Goal: Transaction & Acquisition: Purchase product/service

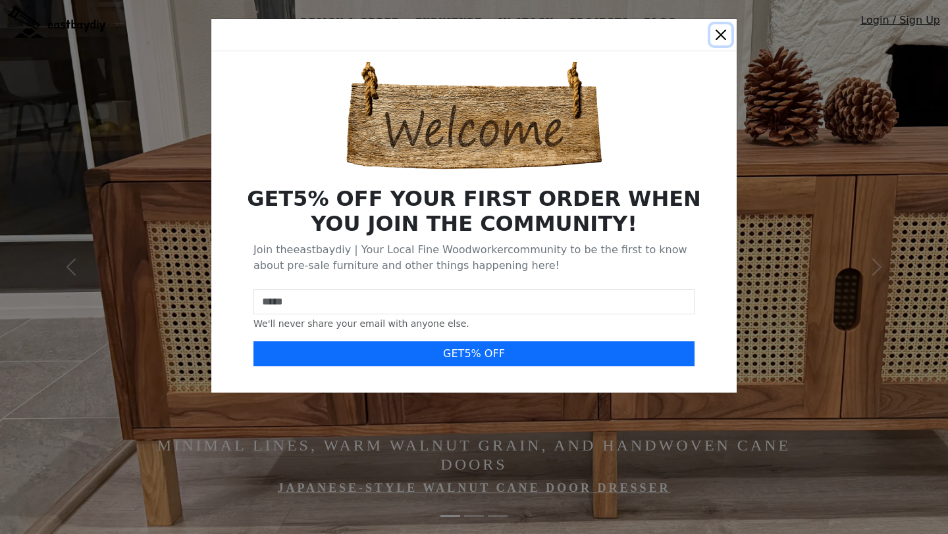
click at [719, 35] on button "Close" at bounding box center [720, 34] width 21 height 21
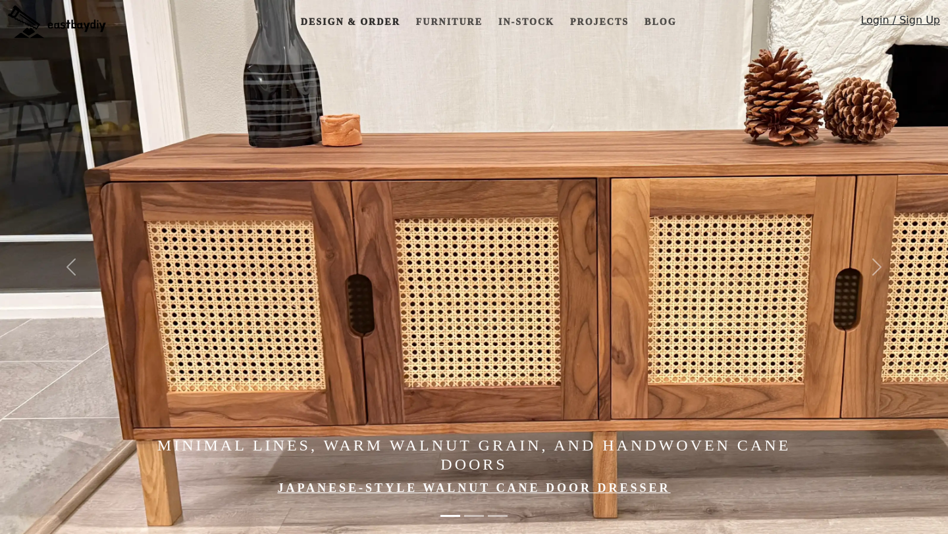
click at [350, 22] on link "Design & Order" at bounding box center [350, 22] width 110 height 24
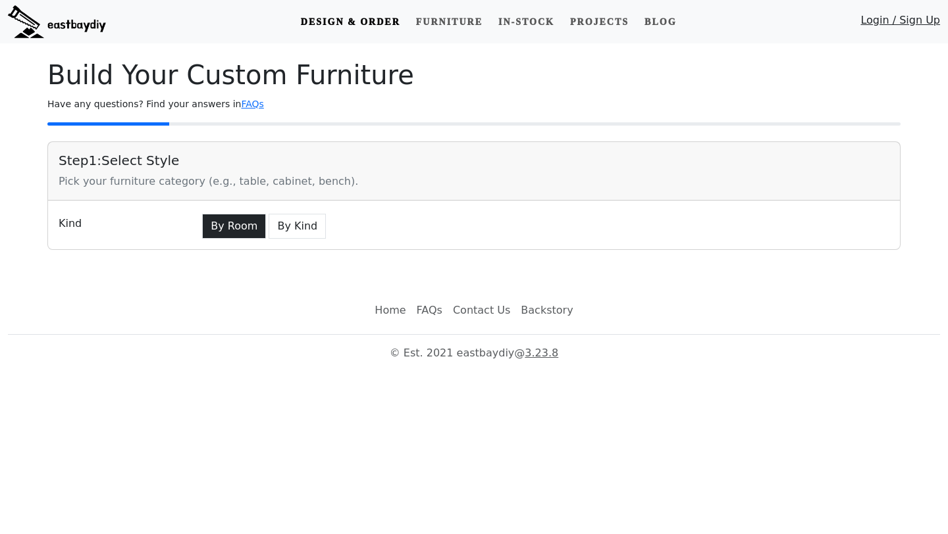
click at [241, 228] on button "By Room" at bounding box center [234, 226] width 64 height 25
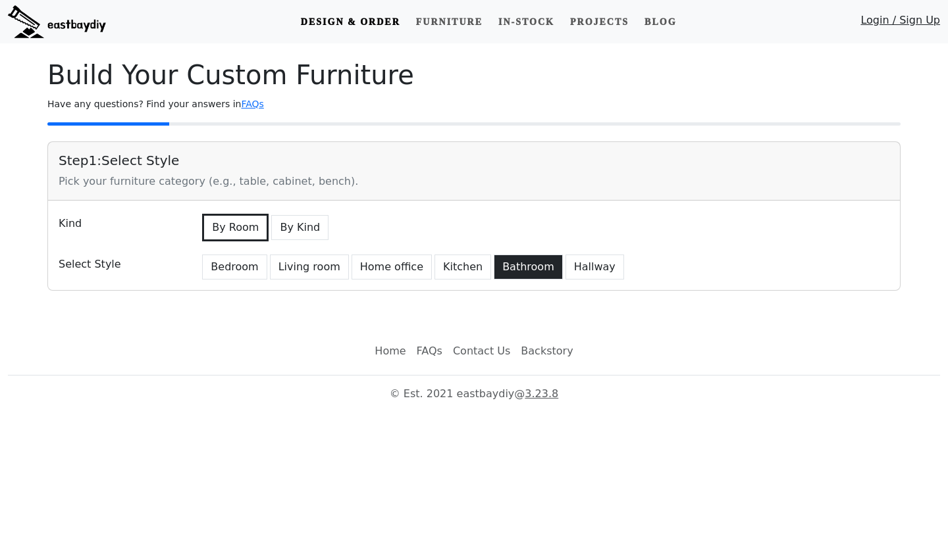
click at [501, 273] on button "Bathroom" at bounding box center [528, 267] width 69 height 25
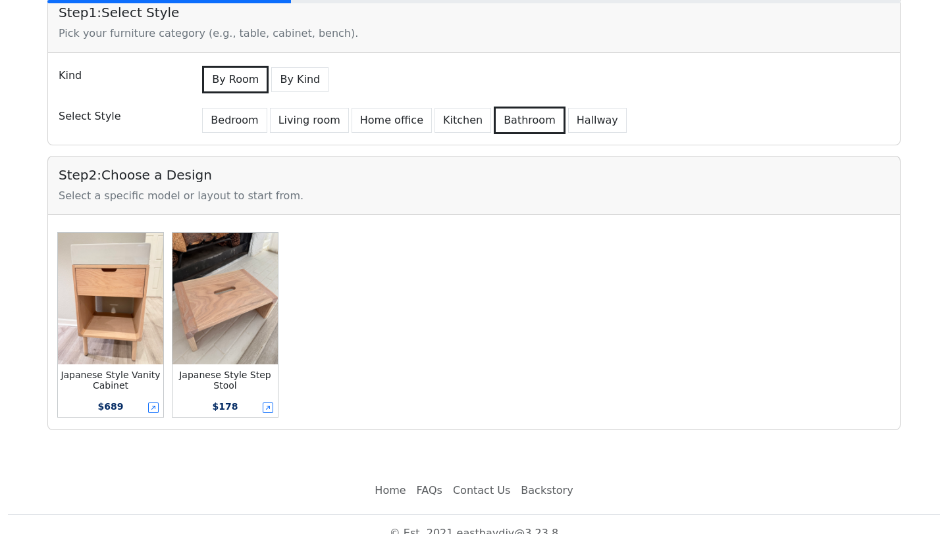
scroll to position [154, 0]
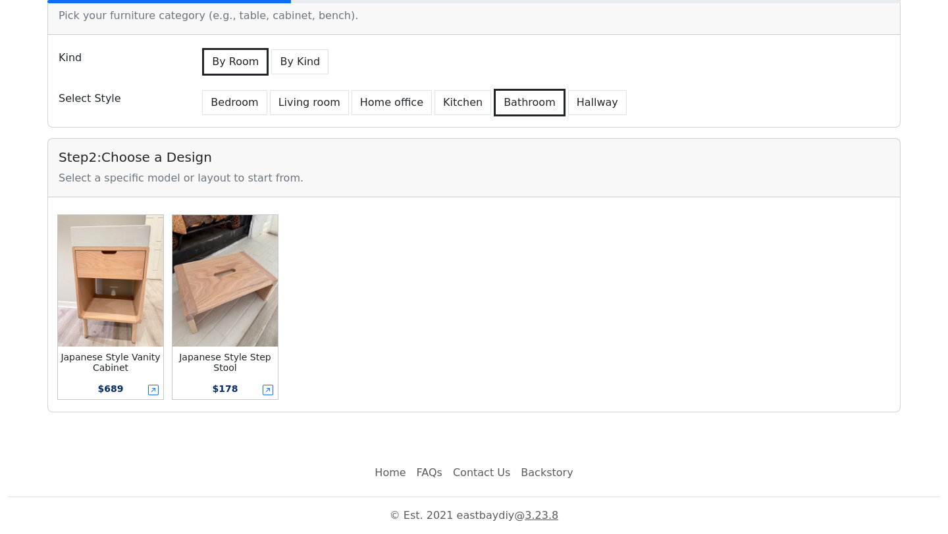
click at [90, 290] on img at bounding box center [110, 281] width 105 height 132
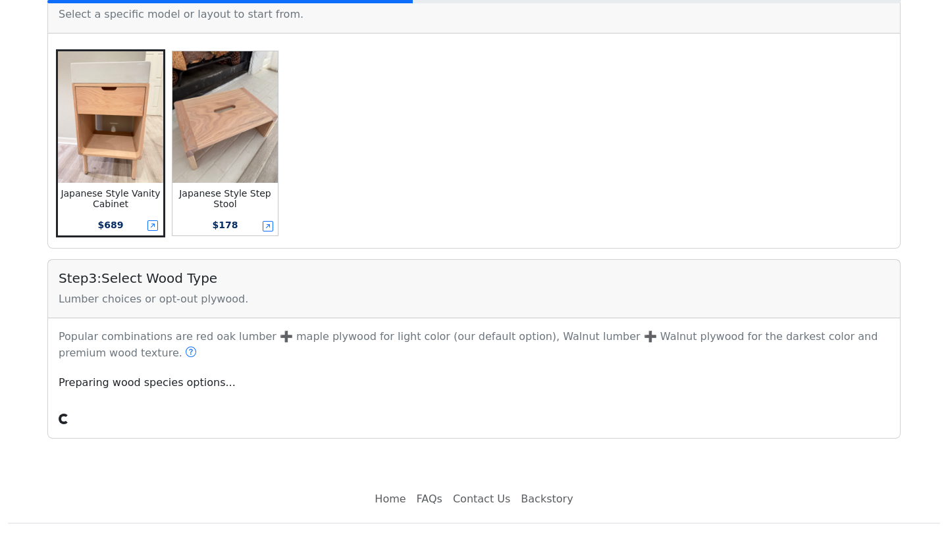
scroll to position [341, 0]
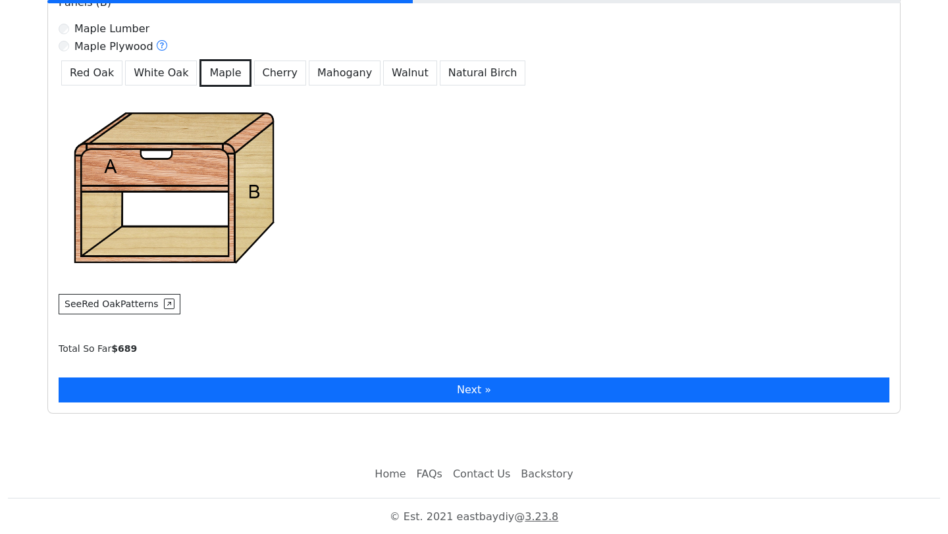
click at [266, 384] on button "Next »" at bounding box center [474, 390] width 830 height 25
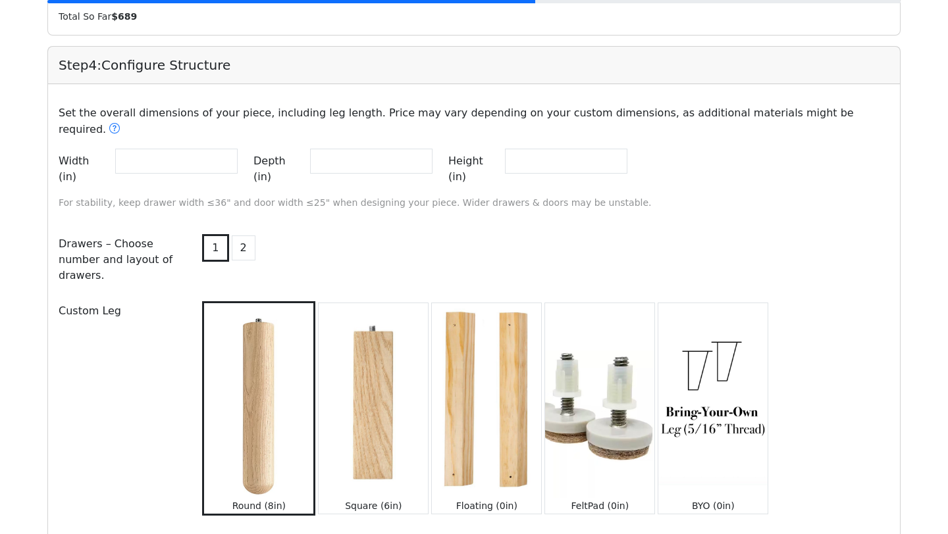
scroll to position [1142, 0]
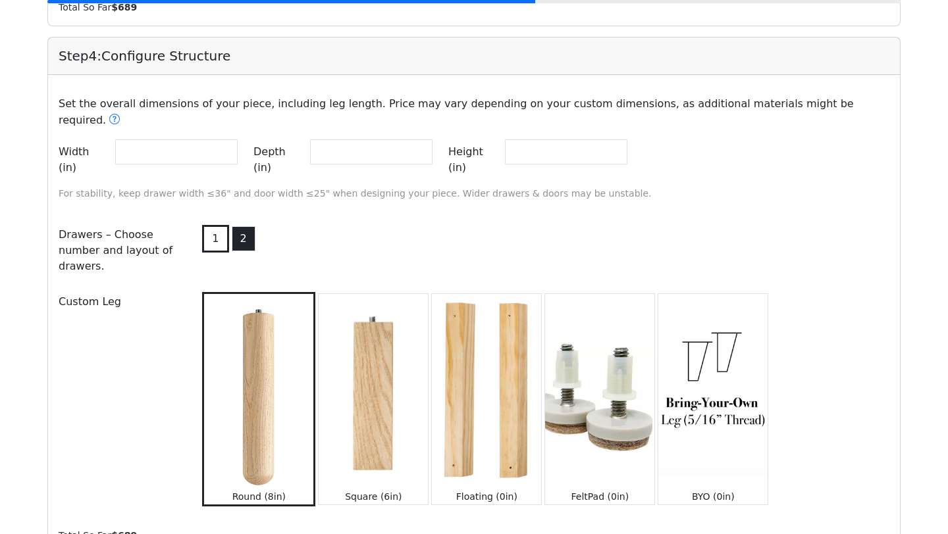
click at [239, 226] on button "2" at bounding box center [244, 238] width 24 height 25
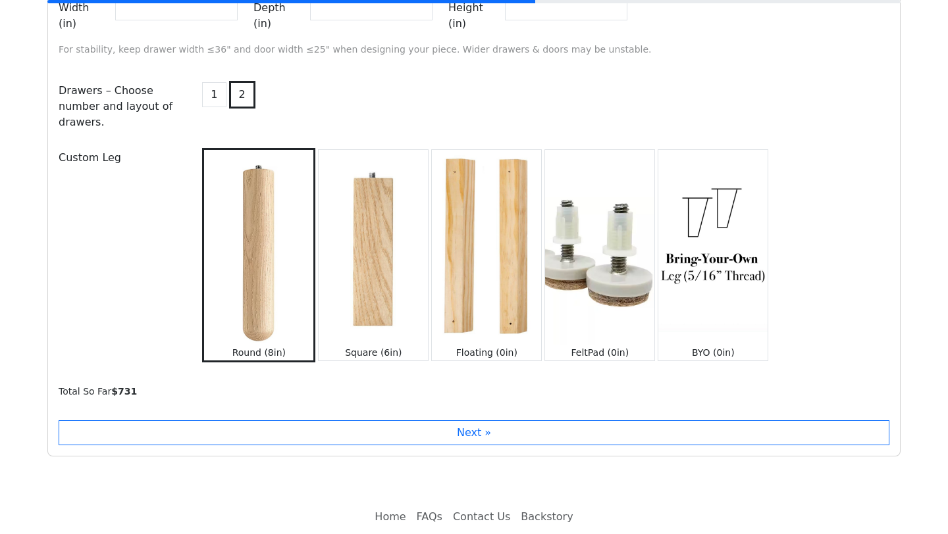
scroll to position [1300, 0]
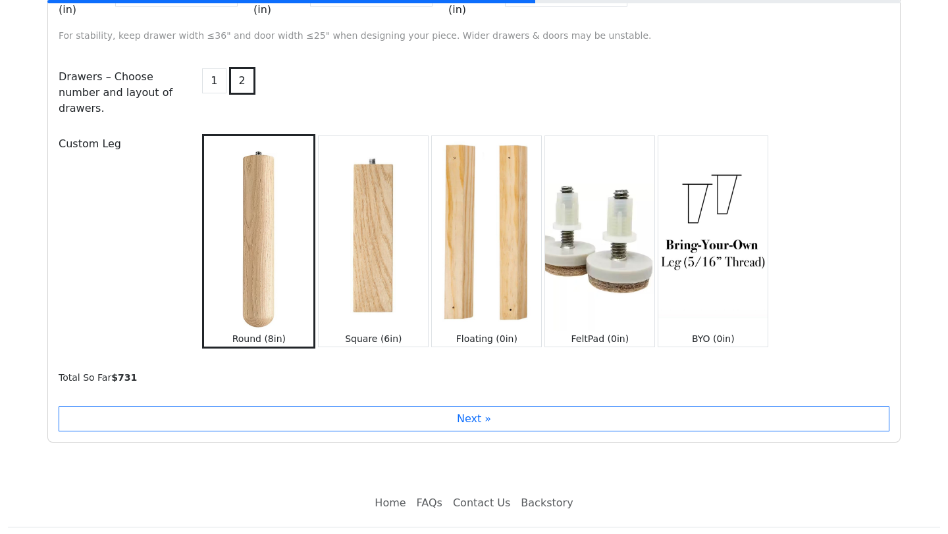
click at [475, 191] on img at bounding box center [486, 233] width 109 height 194
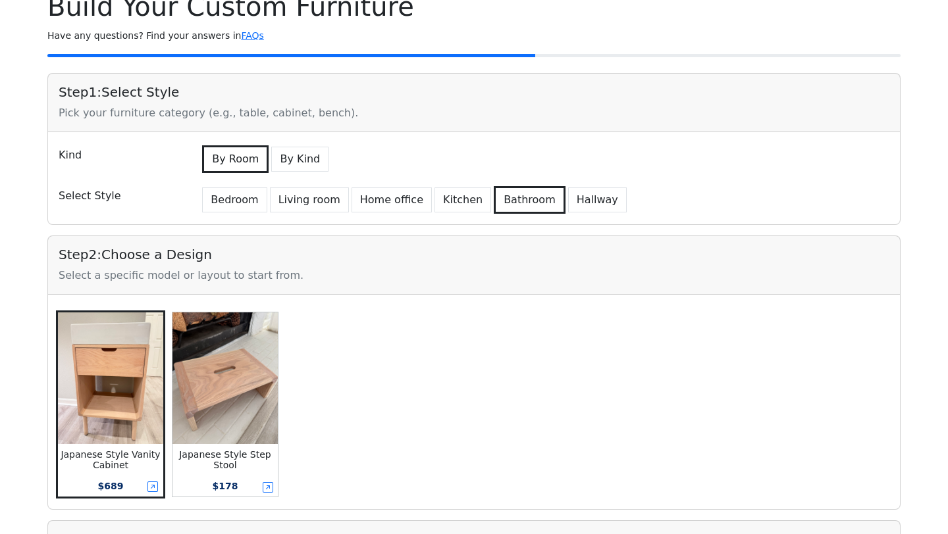
scroll to position [0, 0]
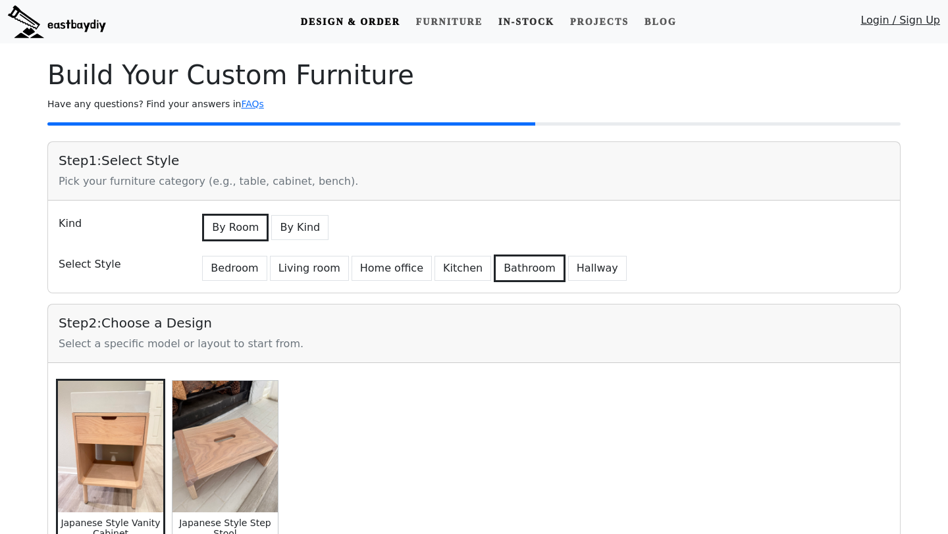
click at [516, 23] on link "In-stock" at bounding box center [526, 22] width 66 height 24
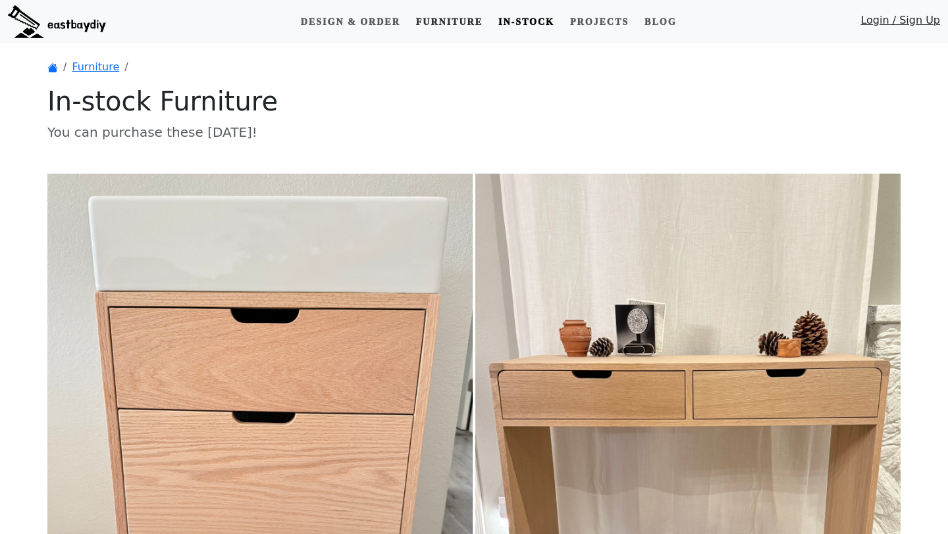
click at [446, 20] on link "Furniture" at bounding box center [449, 22] width 77 height 24
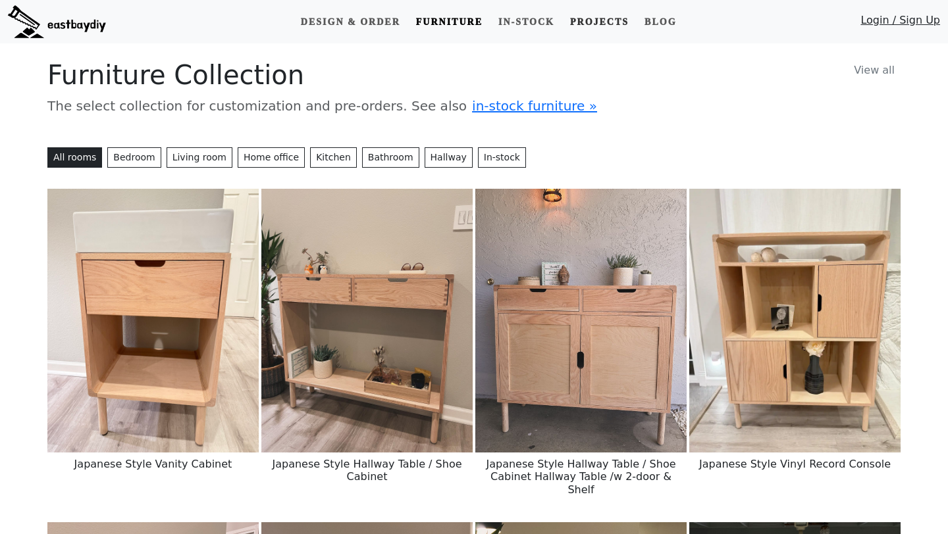
click at [606, 26] on link "Projects" at bounding box center [599, 22] width 69 height 24
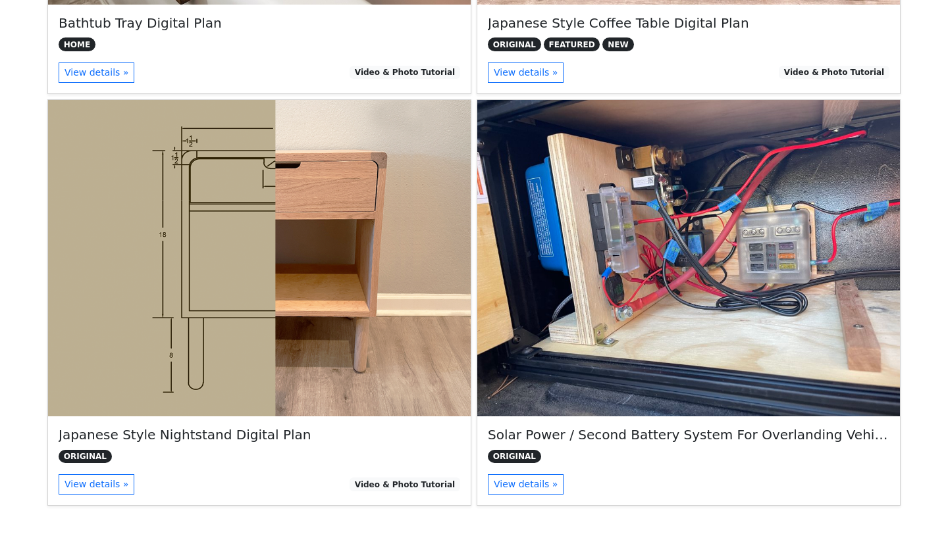
scroll to position [615, 0]
